Goal: Use online tool/utility: Utilize a website feature to perform a specific function

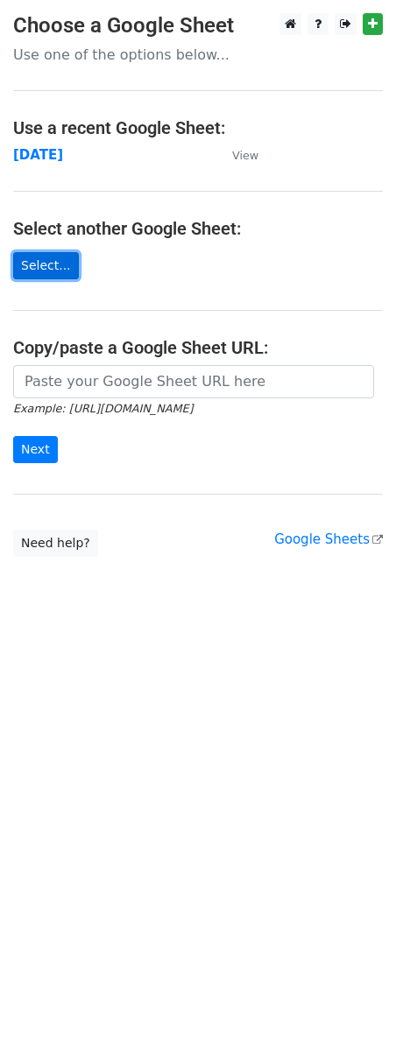
click at [60, 263] on link "Select..." at bounding box center [46, 265] width 66 height 27
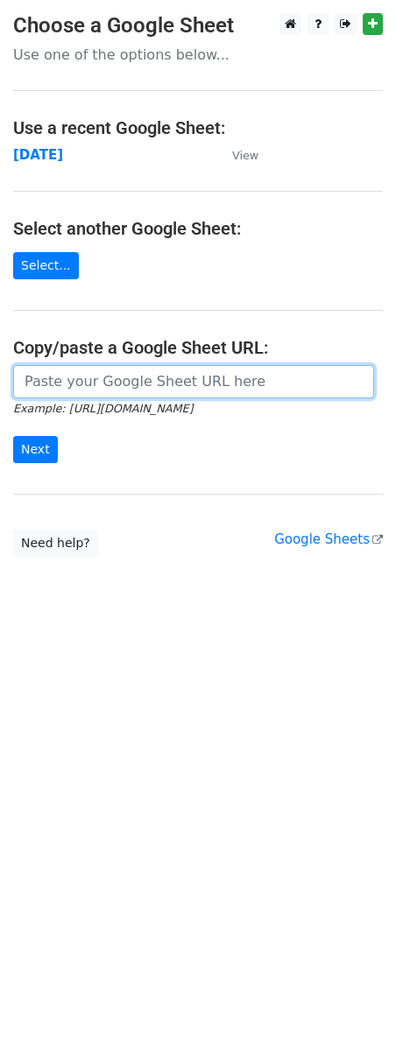
click at [95, 379] on input "url" at bounding box center [193, 381] width 361 height 33
paste input "https://docs.google.com/spreadsheets/d/1SXUdR1kkOT9jtEi8XpYwpBDYRzd8YbjJgTFzR9e…"
type input "https://docs.google.com/spreadsheets/d/1SXUdR1kkOT9jtEi8XpYwpBDYRzd8YbjJgTFzR9e…"
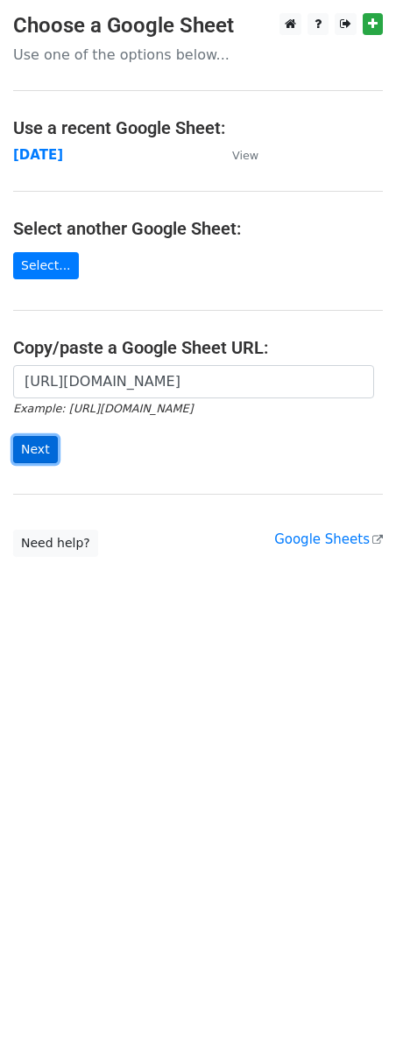
scroll to position [0, 0]
click at [35, 447] on input "Next" at bounding box center [35, 449] width 45 height 27
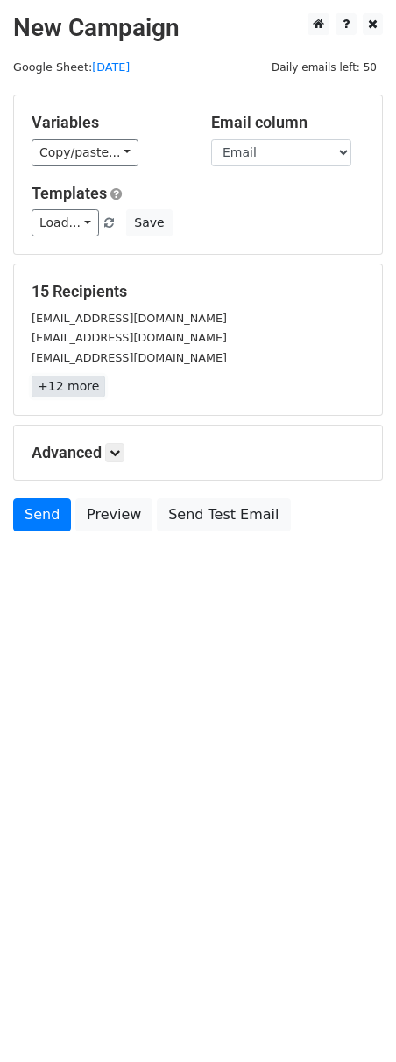
click at [71, 391] on link "+12 more" at bounding box center [69, 387] width 74 height 22
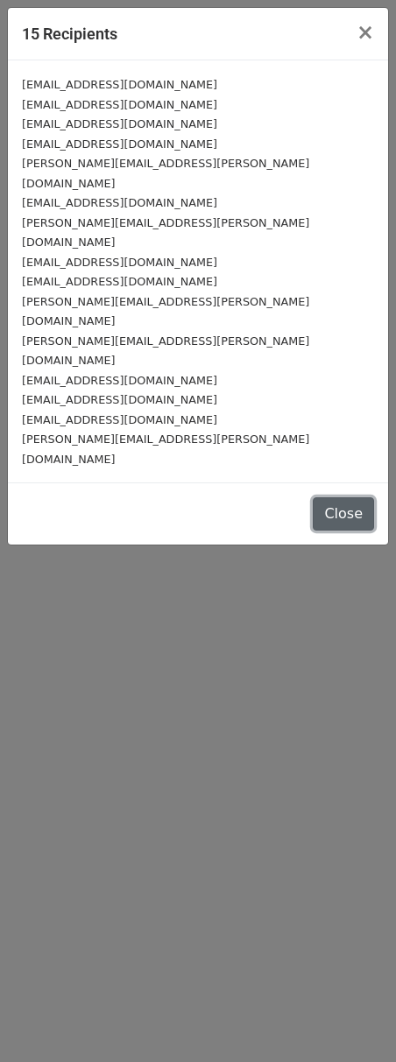
click at [348, 497] on button "Close" at bounding box center [343, 513] width 61 height 33
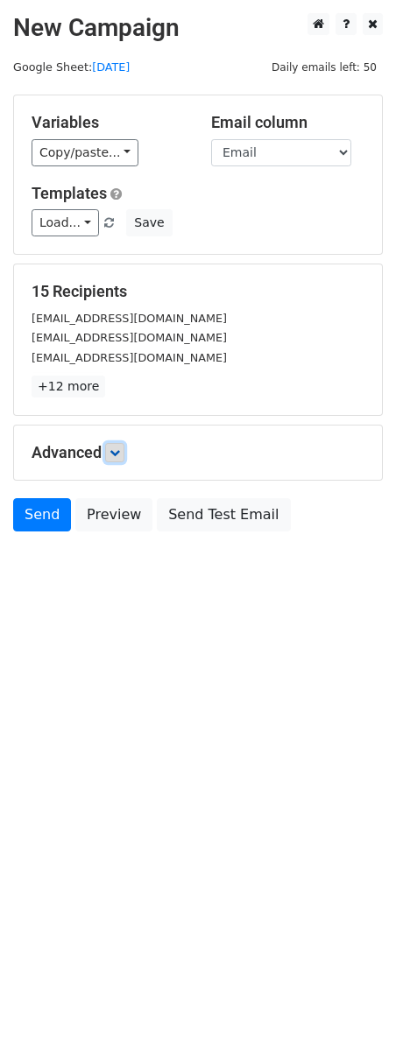
click at [116, 453] on icon at bounding box center [114, 452] width 11 height 11
